Goal: Task Accomplishment & Management: Manage account settings

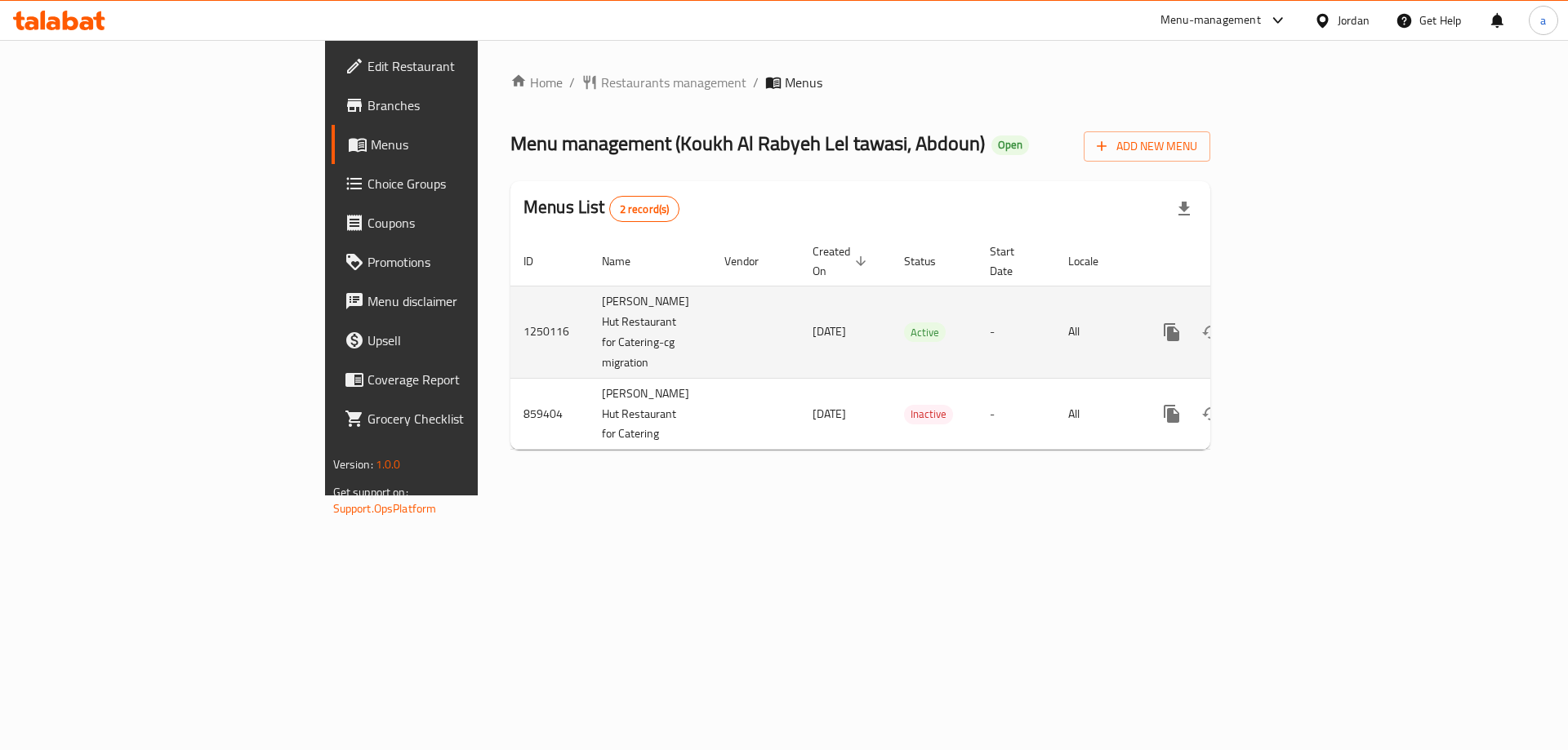
click at [1299, 323] on icon "enhanced table" at bounding box center [1289, 333] width 20 height 20
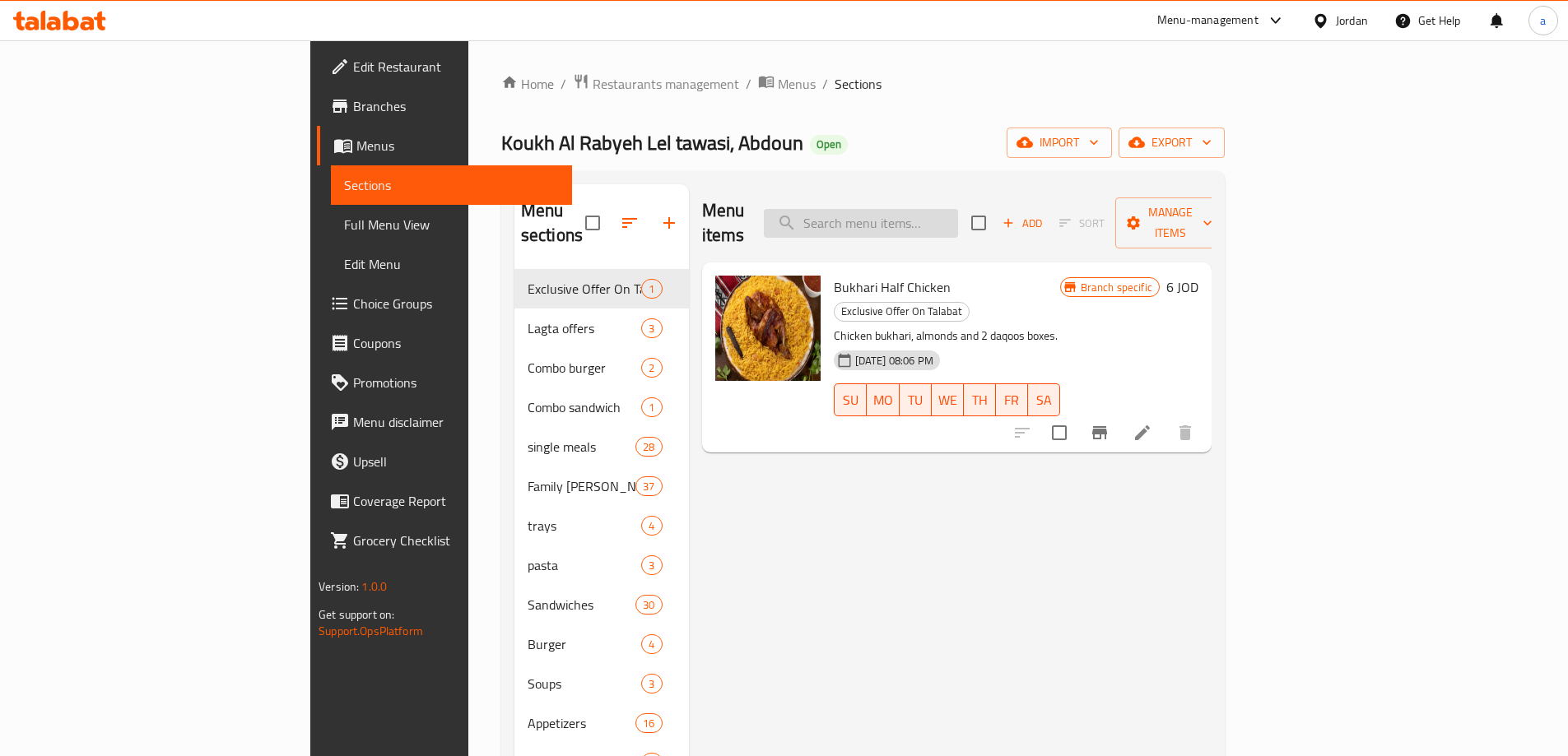
click at [950, 209] on input "search" at bounding box center [861, 223] width 195 height 29
paste input "Foul with [PERSON_NAME]"
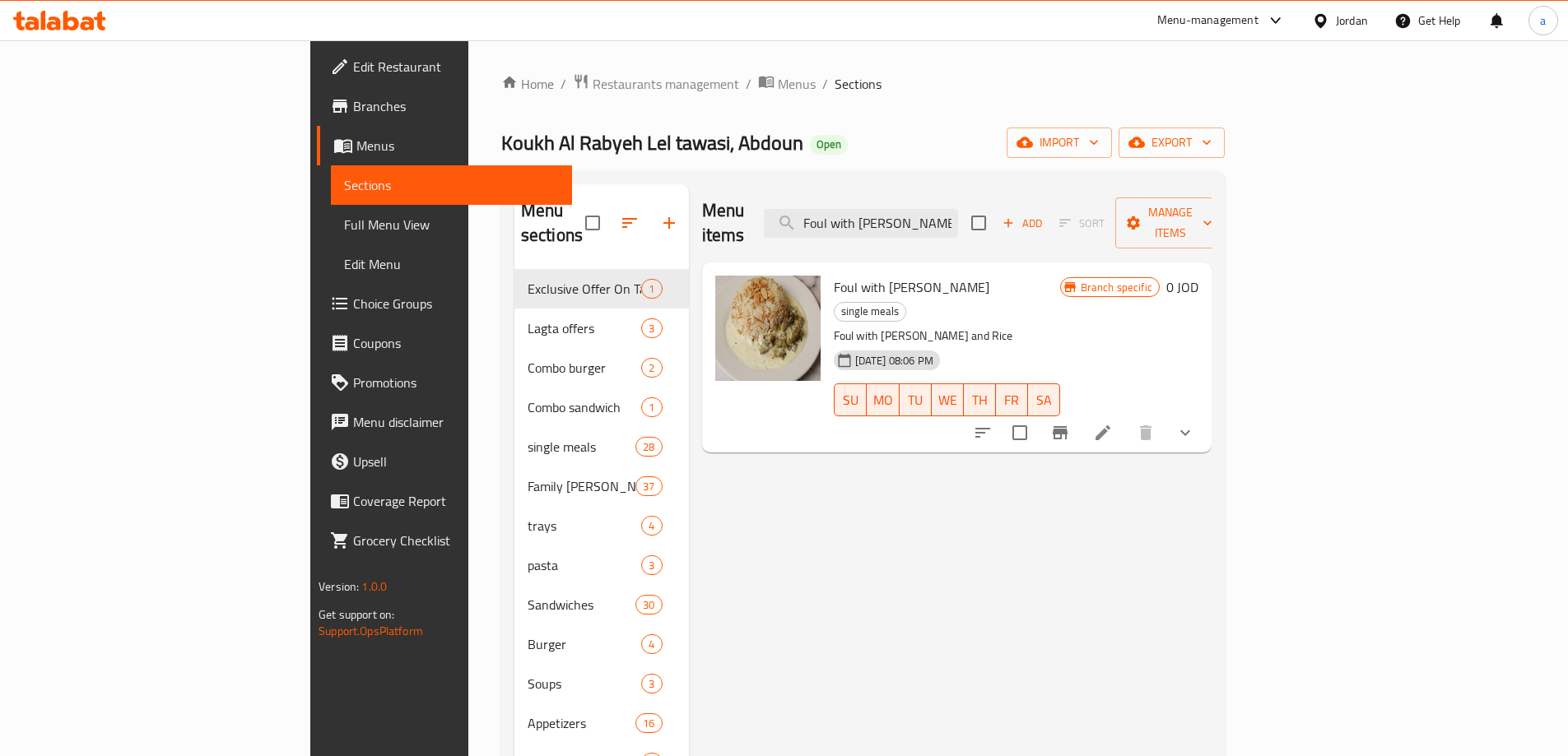
type input "Foul with [PERSON_NAME]"
click at [1113, 423] on icon at bounding box center [1104, 433] width 20 height 20
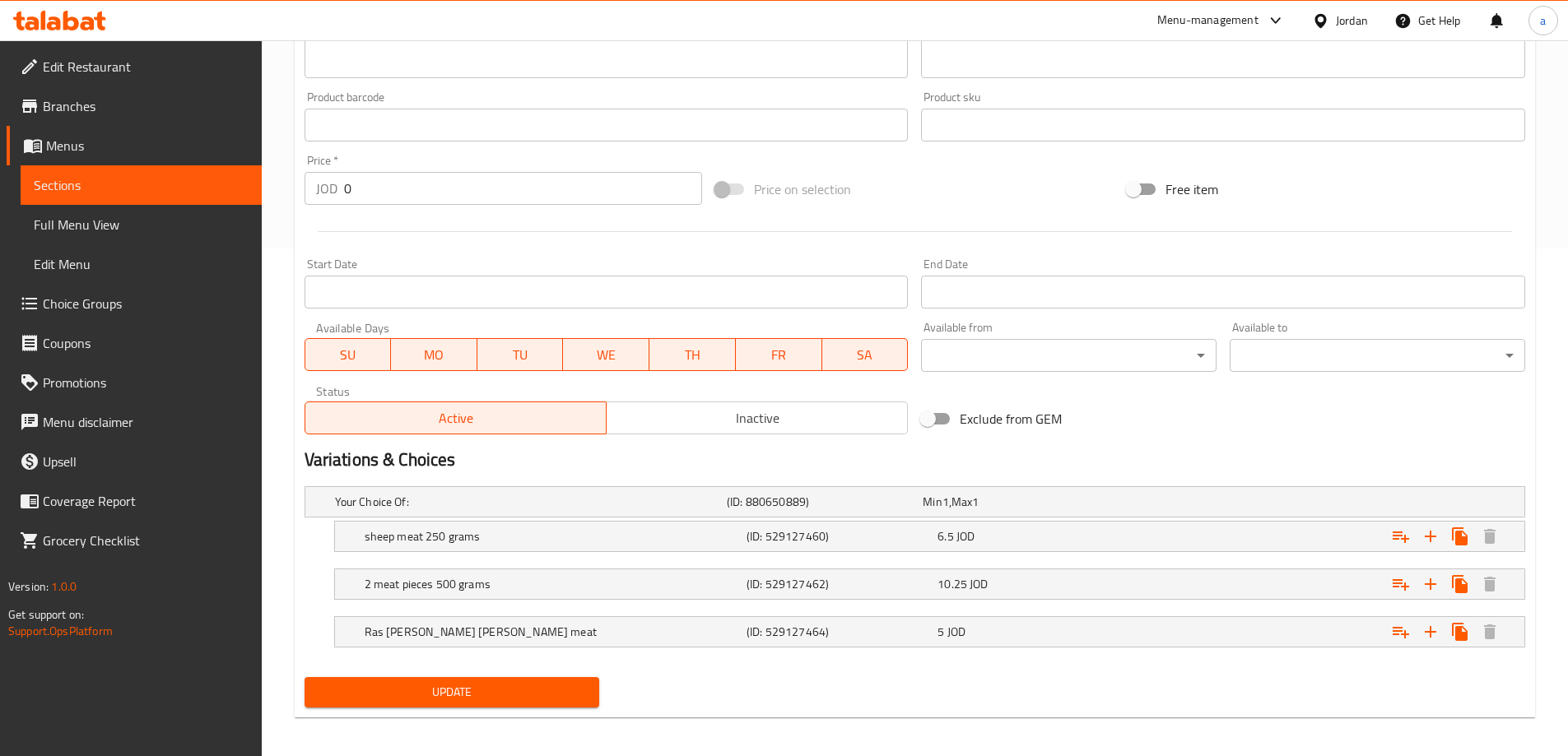
scroll to position [515, 0]
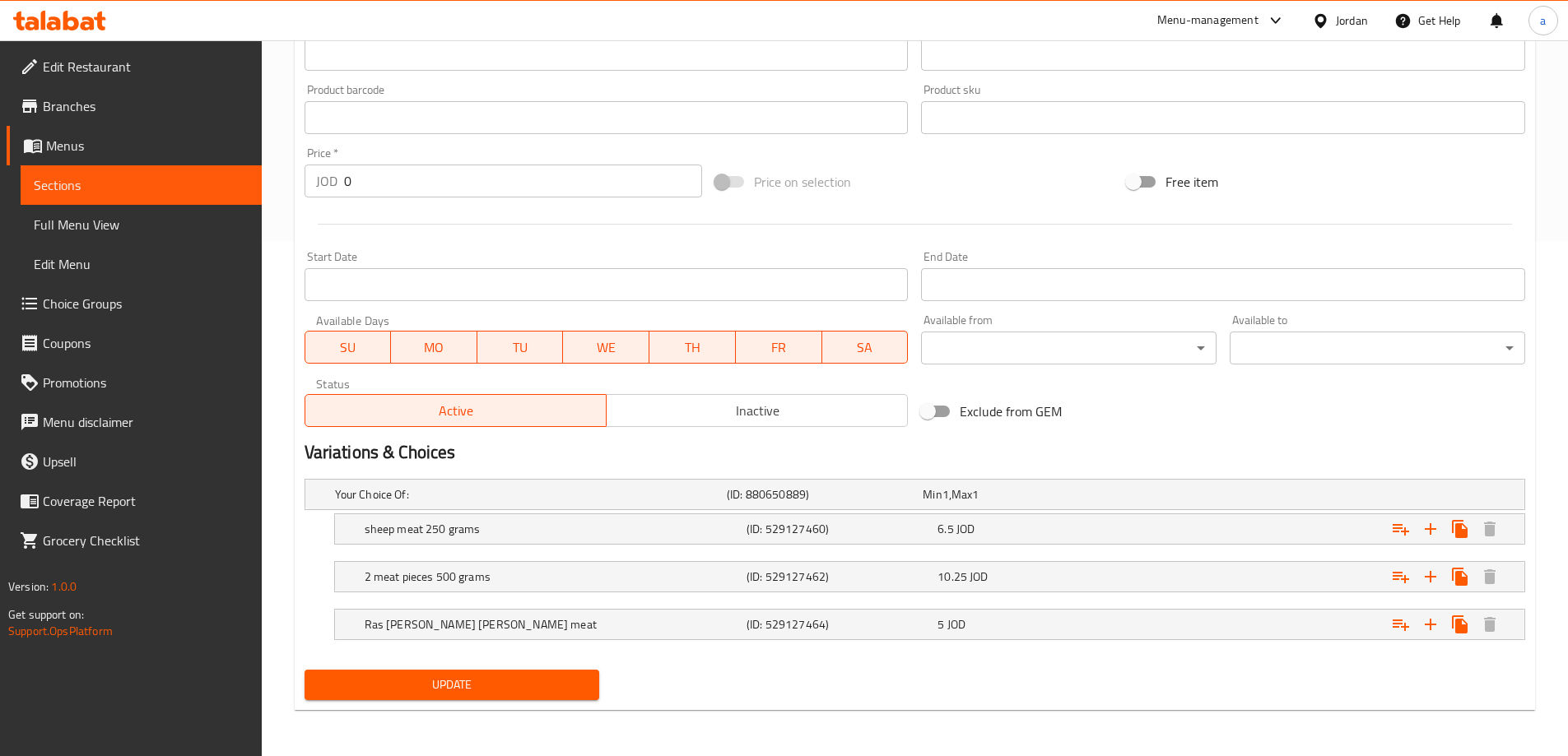
click at [753, 215] on div at bounding box center [915, 224] width 1235 height 41
